Goal: Task Accomplishment & Management: Manage account settings

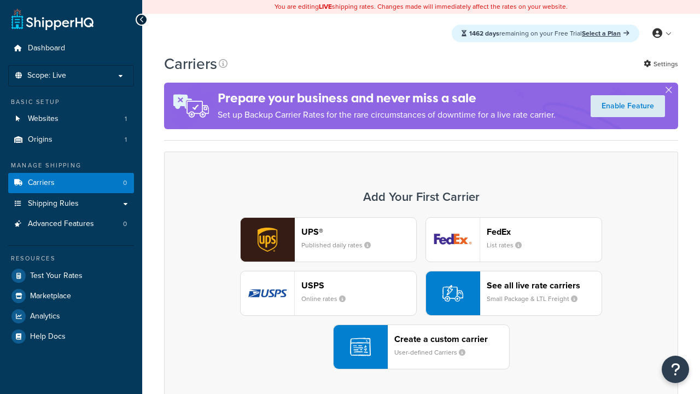
click at [421, 293] on div "UPS® Published daily rates FedEx List rates USPS Online rates See all live rate…" at bounding box center [421, 293] width 491 height 152
click at [544, 231] on header "FedEx" at bounding box center [544, 231] width 115 height 10
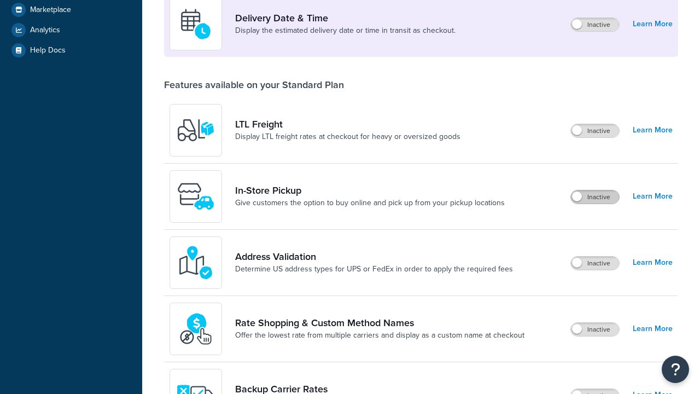
click at [595, 203] on label "Inactive" at bounding box center [595, 196] width 48 height 13
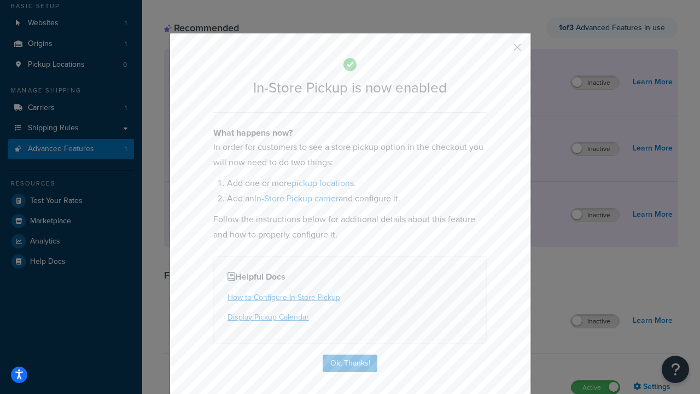
click at [501, 51] on button "button" at bounding box center [501, 51] width 3 height 3
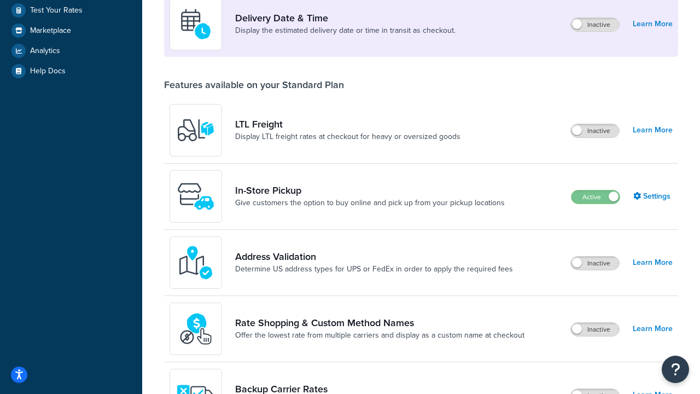
scroll to position [265, 0]
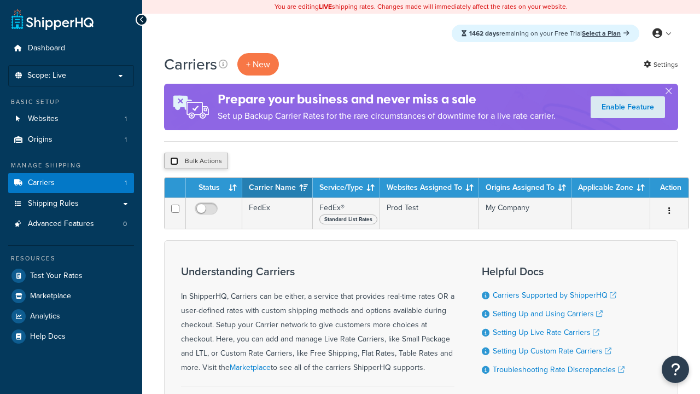
click at [174, 161] on input "checkbox" at bounding box center [174, 161] width 8 height 8
checkbox input "true"
click at [294, 161] on button "Delete" at bounding box center [292, 161] width 38 height 16
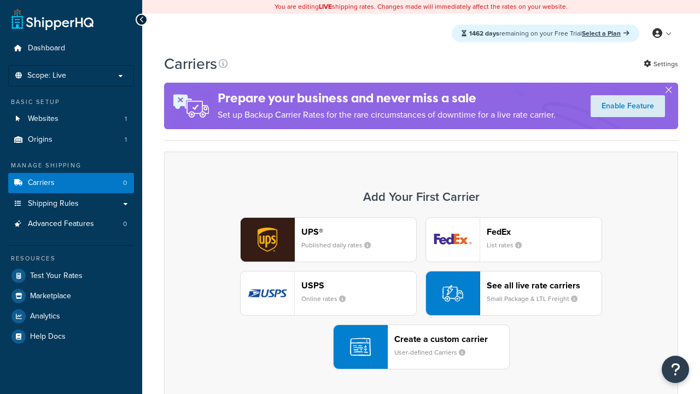
click at [421, 293] on div "UPS® Published daily rates FedEx List rates USPS Online rates See all live rate…" at bounding box center [421, 293] width 491 height 152
click at [421, 347] on div "Create a custom carrier User-defined Carriers" at bounding box center [451, 347] width 115 height 26
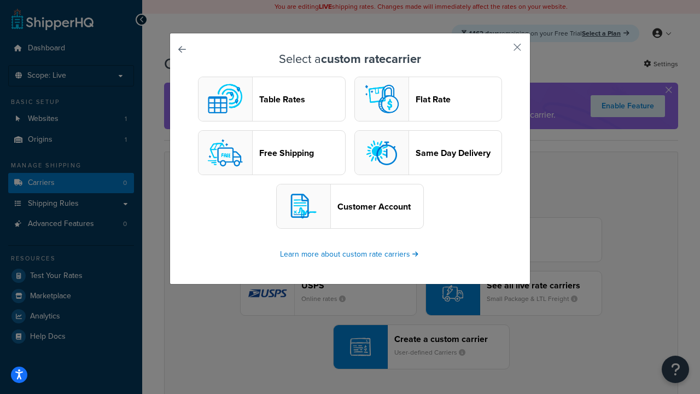
click at [272, 99] on header "Table Rates" at bounding box center [302, 99] width 86 height 10
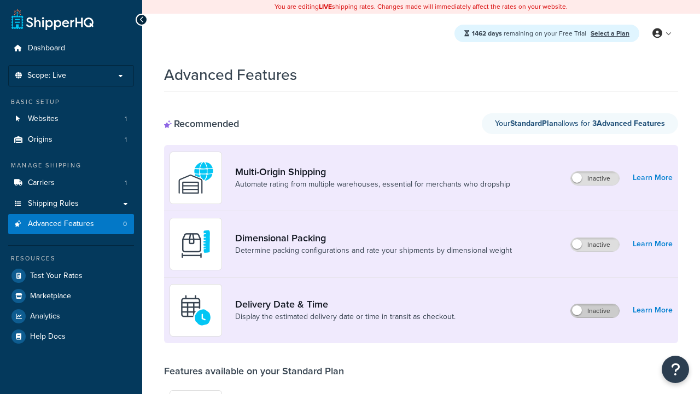
click at [595, 304] on label "Inactive" at bounding box center [595, 310] width 48 height 13
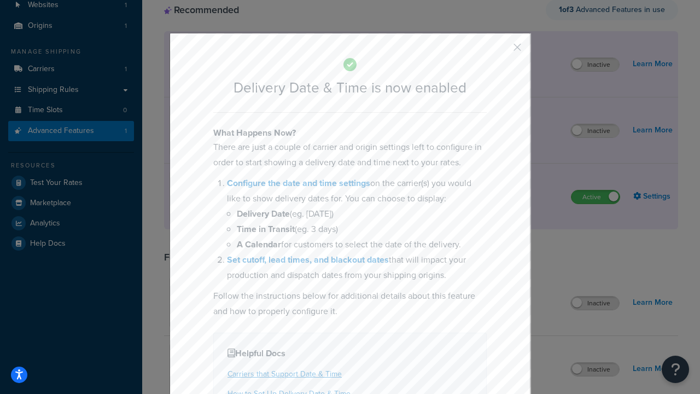
click at [501, 50] on button "button" at bounding box center [501, 51] width 3 height 3
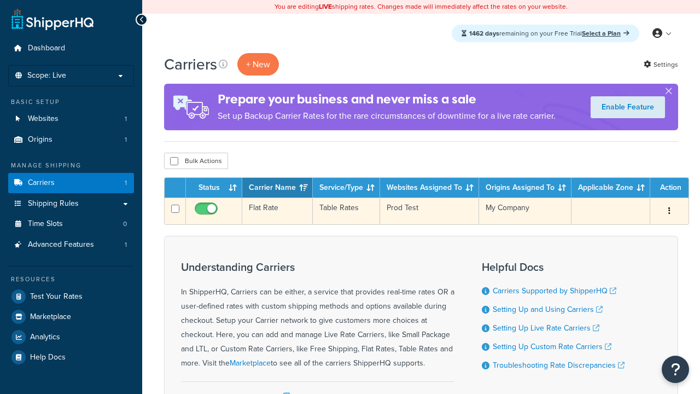
click at [277, 211] on td "Flat Rate" at bounding box center [277, 210] width 71 height 27
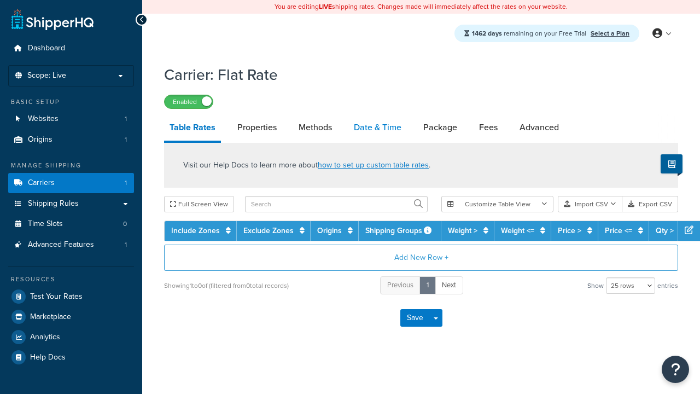
click at [377, 128] on link "Date & Time" at bounding box center [377, 127] width 59 height 26
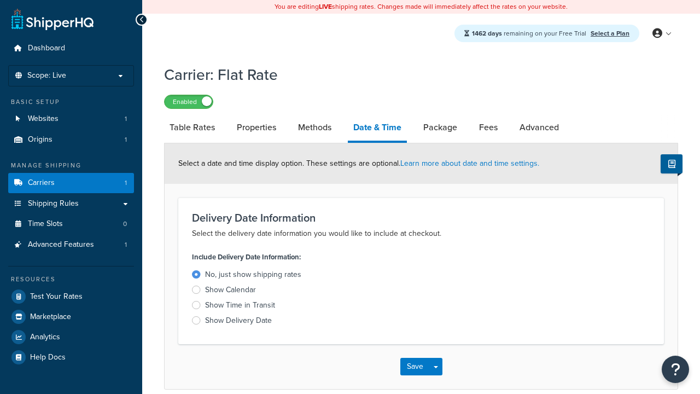
click at [238, 322] on div "Show Delivery Date" at bounding box center [238, 320] width 67 height 11
click at [0, 0] on input "Show Delivery Date" at bounding box center [0, 0] width 0 height 0
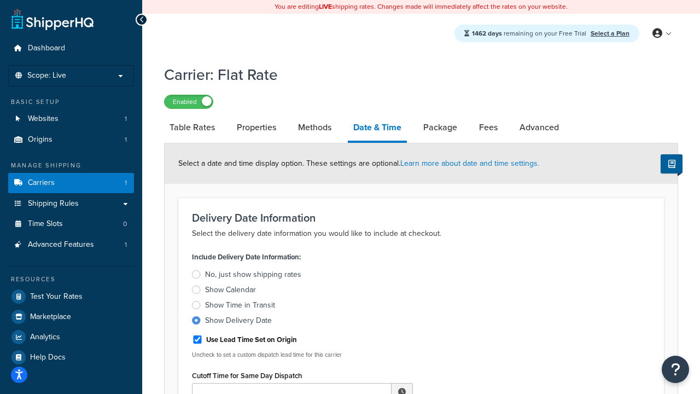
click at [238, 322] on div "Show Delivery Date" at bounding box center [238, 320] width 67 height 11
click at [0, 0] on input "Show Delivery Date" at bounding box center [0, 0] width 0 height 0
type input "11:00 AM"
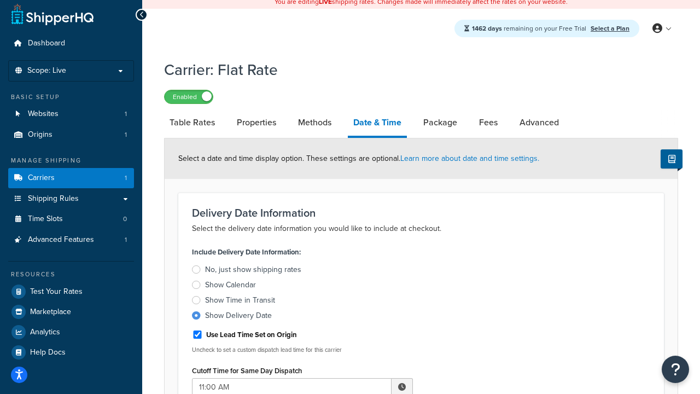
type input "5"
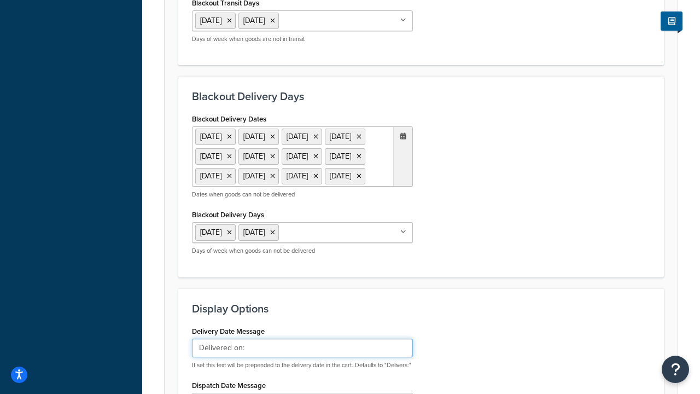
type input "Delivered on:"
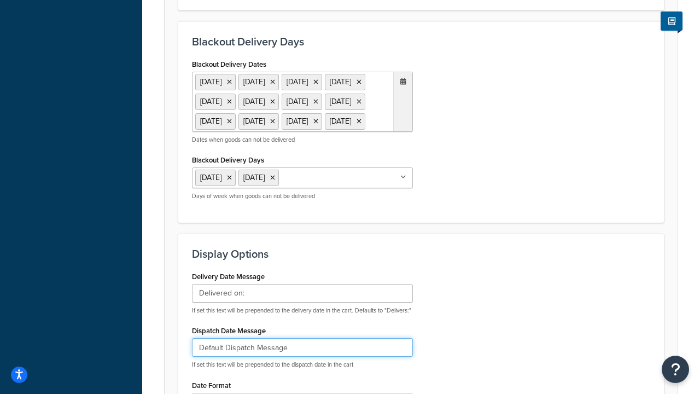
type input "Default Dispatch Message"
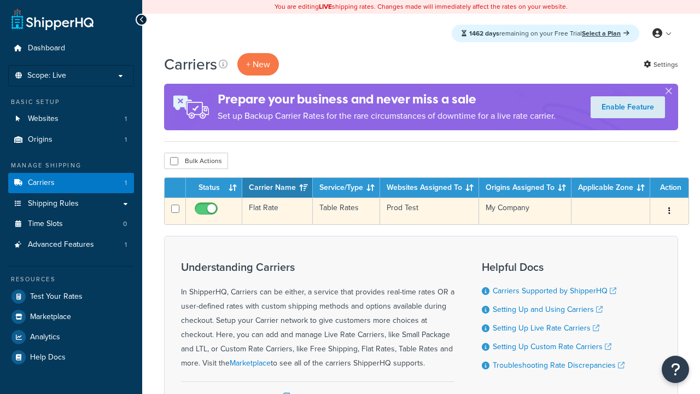
click at [277, 211] on td "Flat Rate" at bounding box center [277, 210] width 71 height 27
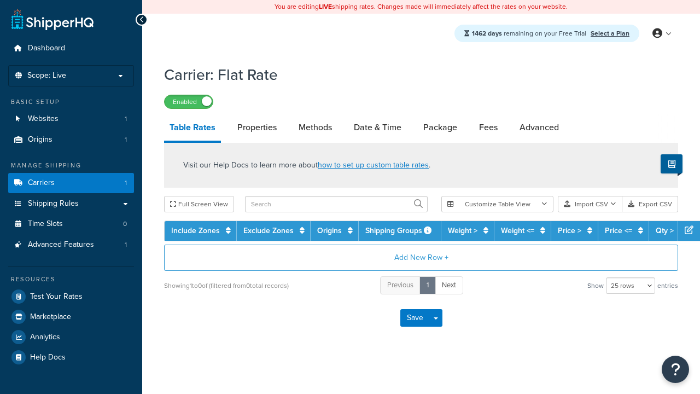
select select "25"
click at [377, 128] on link "Date & Time" at bounding box center [377, 127] width 59 height 26
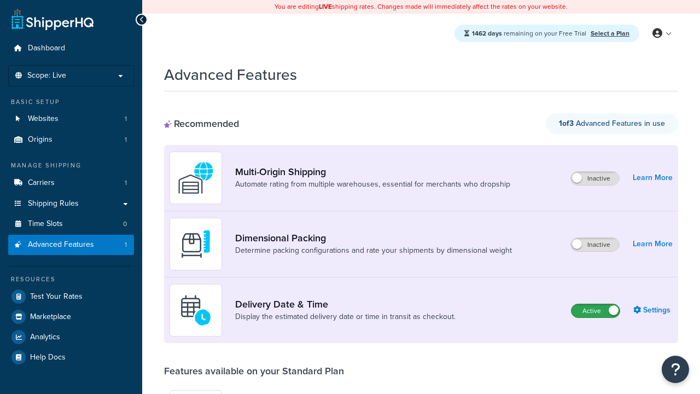
click at [596, 311] on label "Active" at bounding box center [596, 310] width 48 height 13
